Goal: Task Accomplishment & Management: Manage account settings

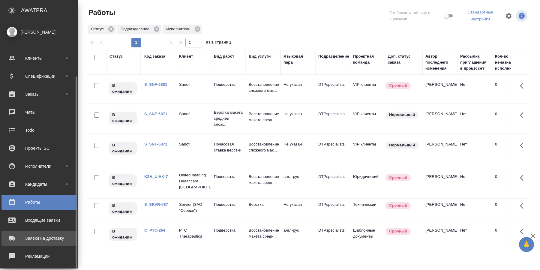
scroll to position [58, 0]
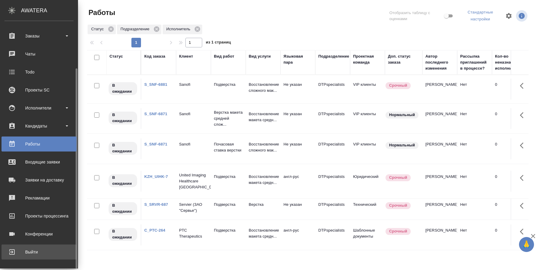
click at [33, 253] on div "Выйти" at bounding box center [38, 251] width 69 height 9
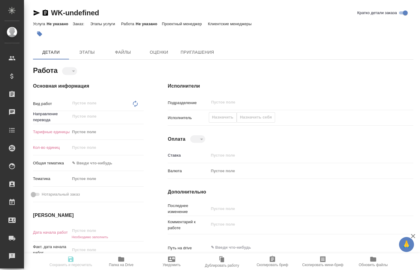
type textarea "x"
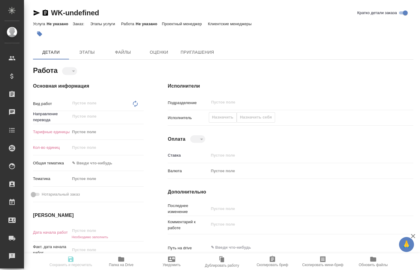
type textarea "x"
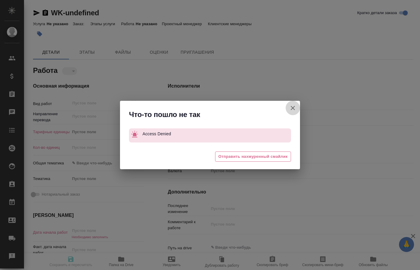
click at [293, 109] on icon "button" at bounding box center [292, 107] width 7 height 7
type textarea "x"
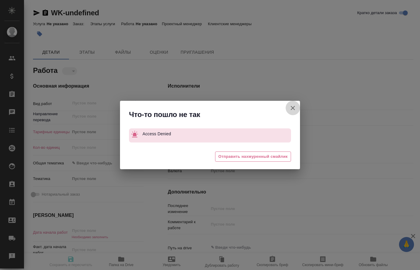
type textarea "x"
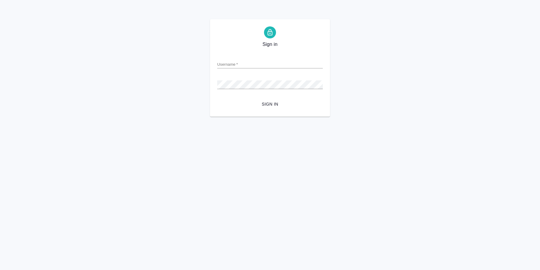
click at [198, 70] on div "Sign in Username   * Password   * urlPath   * / Sign in" at bounding box center [270, 67] width 540 height 97
click at [238, 67] on input "Username   *" at bounding box center [270, 64] width 106 height 8
paste input "o.kucherenko@awatera.com"
type input "o.kucherenko@awatera.com"
click at [199, 107] on div "Sign in Username   * o.kucherenko@awatera.com Password   * urlPath   * / Sign in" at bounding box center [270, 67] width 540 height 97
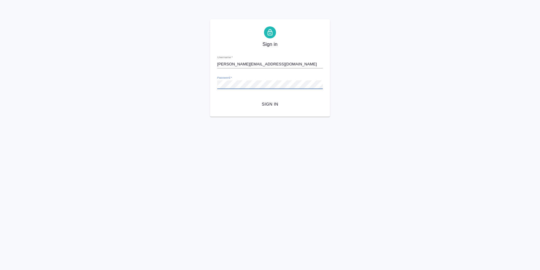
click at [269, 103] on span "Sign in" at bounding box center [270, 103] width 96 height 7
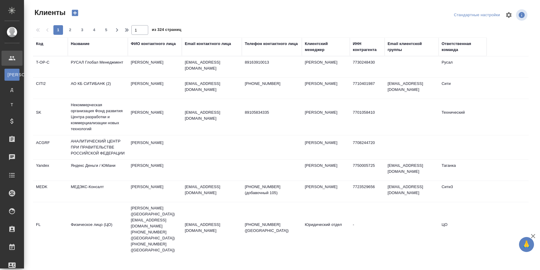
select select "RU"
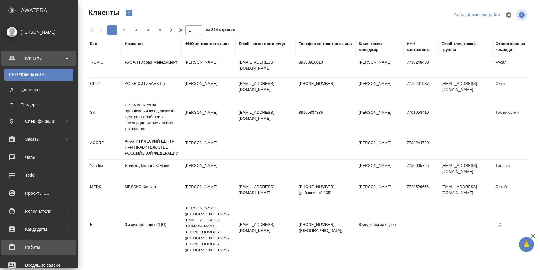
scroll to position [61, 0]
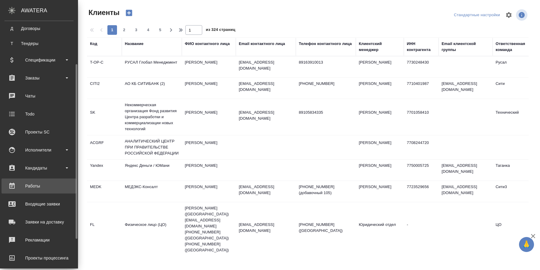
click at [33, 189] on div "Работы" at bounding box center [38, 185] width 69 height 9
